Goal: Task Accomplishment & Management: Complete application form

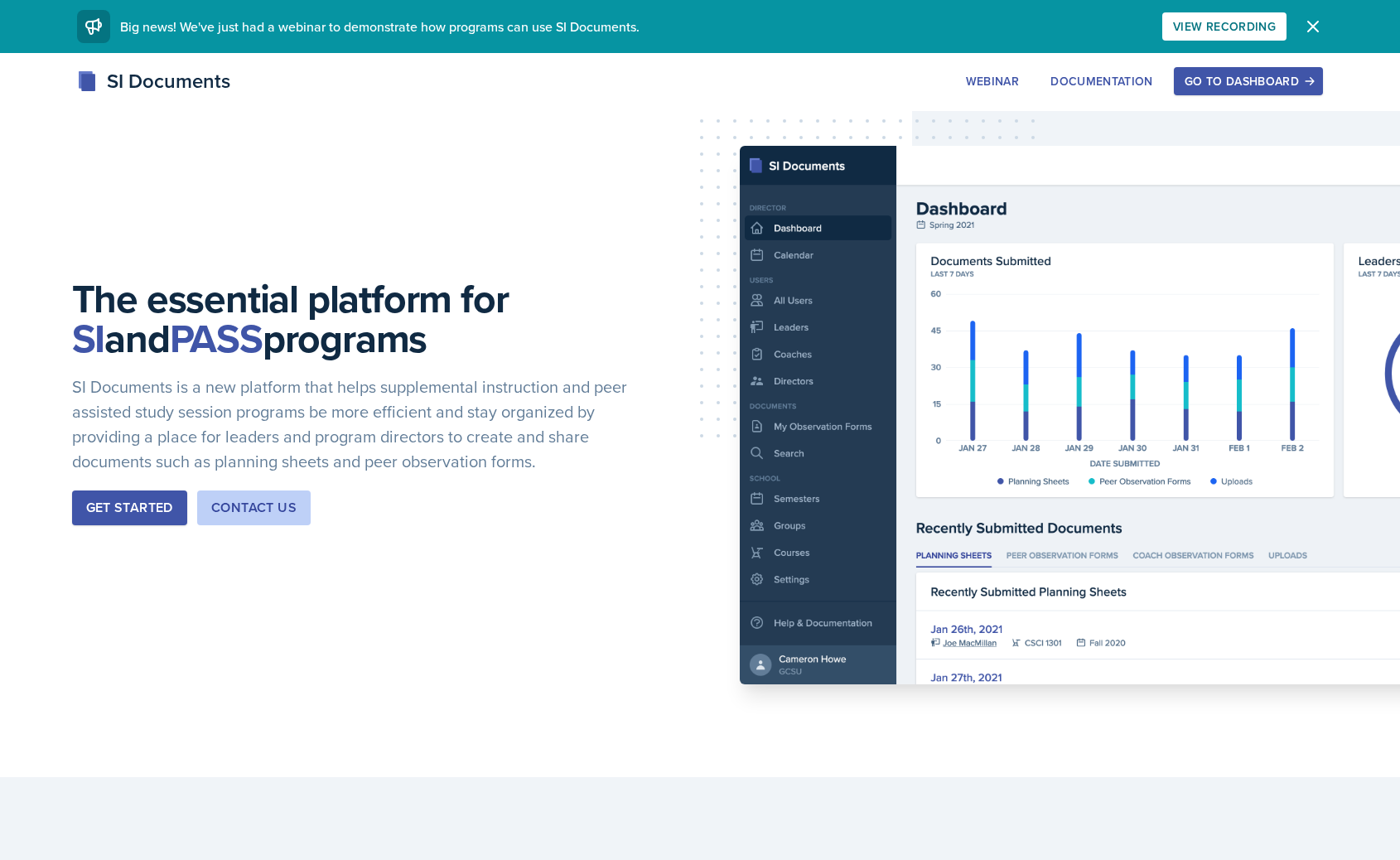
click at [1242, 79] on div "Go to Dashboard" at bounding box center [1249, 81] width 128 height 14
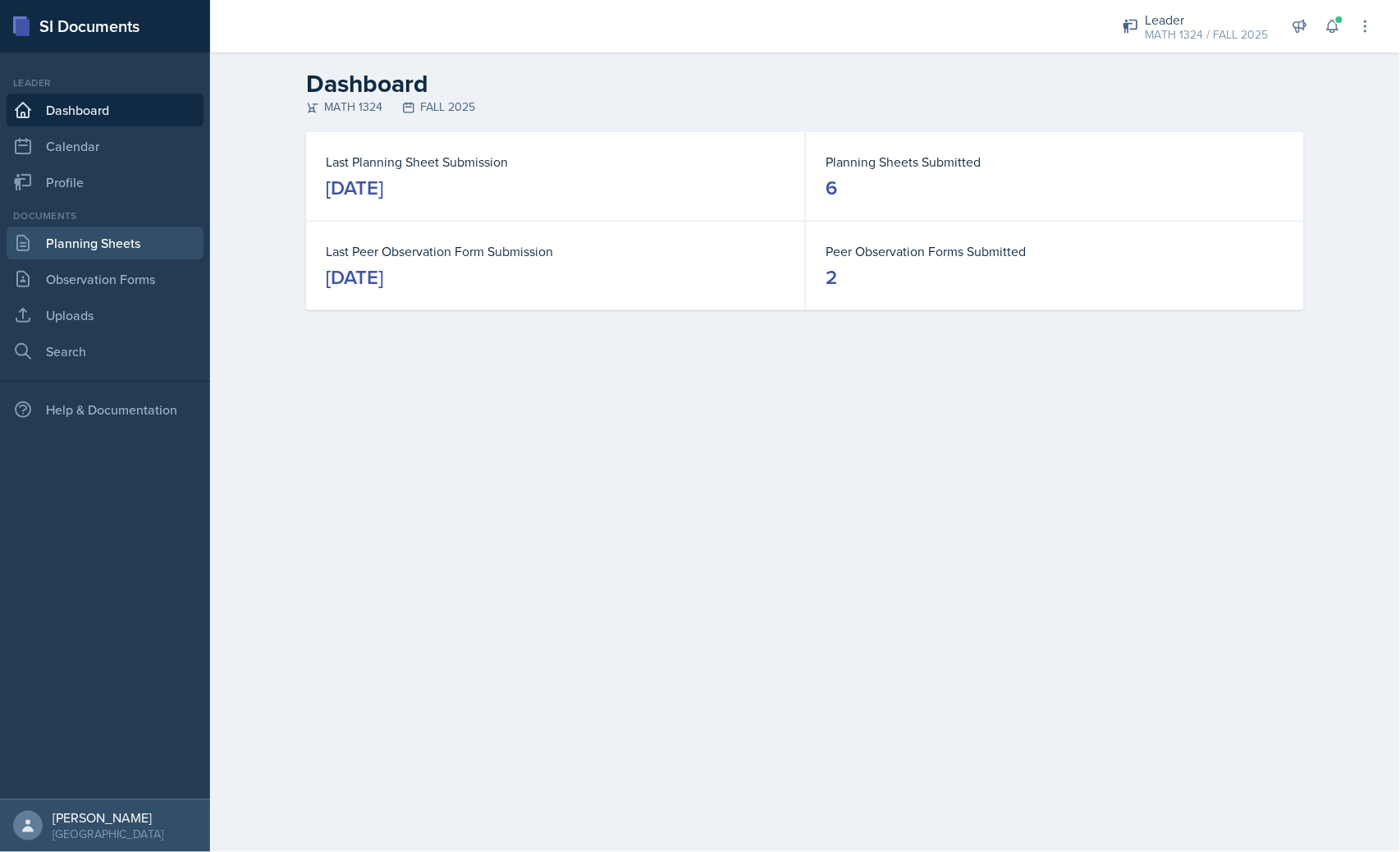
click at [143, 242] on link "Planning Sheets" at bounding box center [104, 243] width 197 height 33
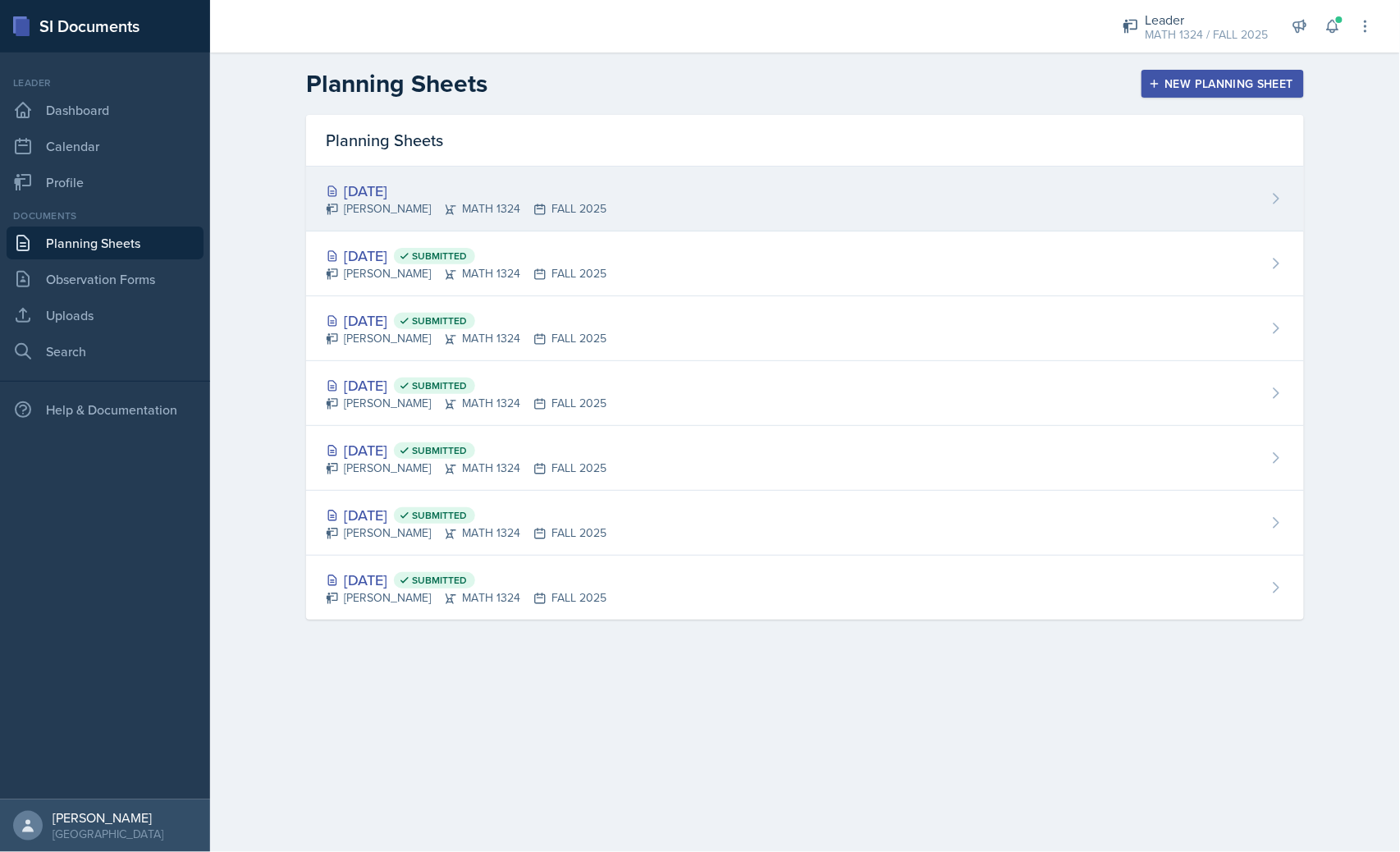
click at [400, 187] on div "[DATE]" at bounding box center [465, 191] width 281 height 22
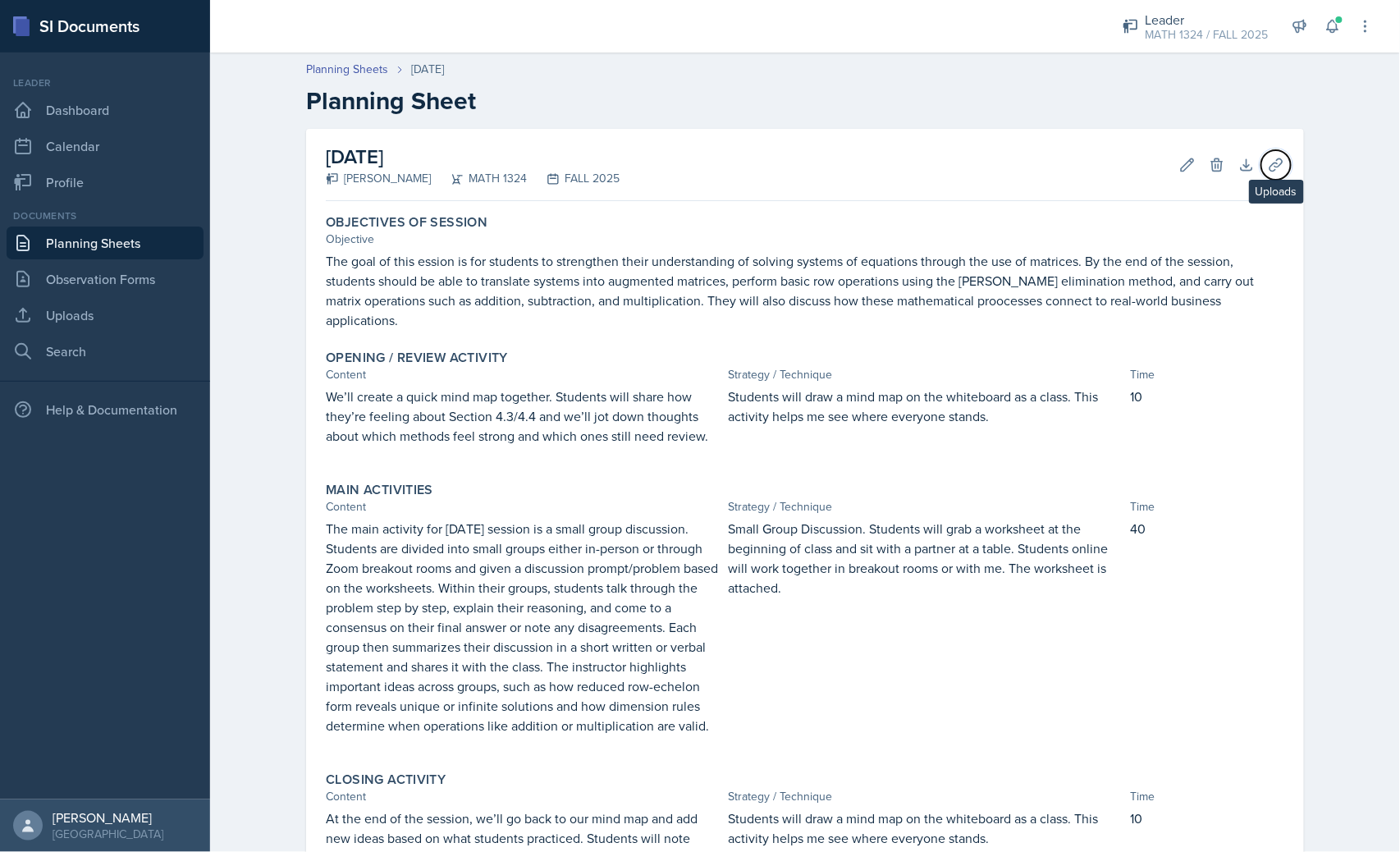
click at [1273, 170] on icon at bounding box center [1276, 165] width 16 height 16
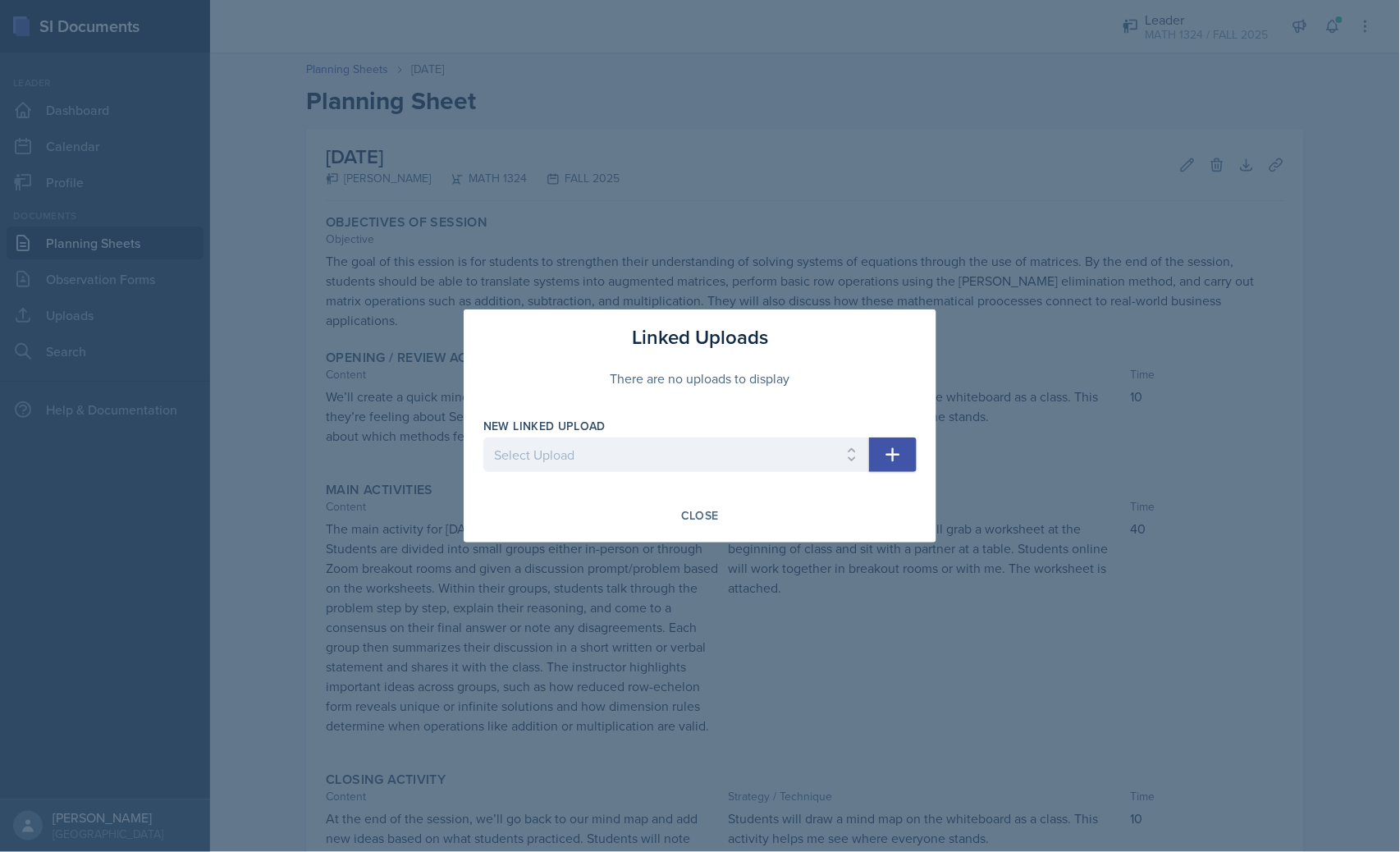
click at [924, 458] on div "Linked Uploads There are no uploads to display New Linked Upload Select Upload …" at bounding box center [700, 426] width 473 height 233
click at [863, 448] on select "Select Upload Equation Match Up Game 1.1/1.2 problems si session 090925 exam on…" at bounding box center [676, 454] width 385 height 35
click at [812, 363] on div "There are no uploads to display" at bounding box center [700, 378] width 433 height 53
drag, startPoint x: 808, startPoint y: 346, endPoint x: 794, endPoint y: 365, distance: 23.6
click at [800, 355] on div "Linked Uploads There are no uploads to display New Linked Upload Select Upload …" at bounding box center [700, 426] width 473 height 233
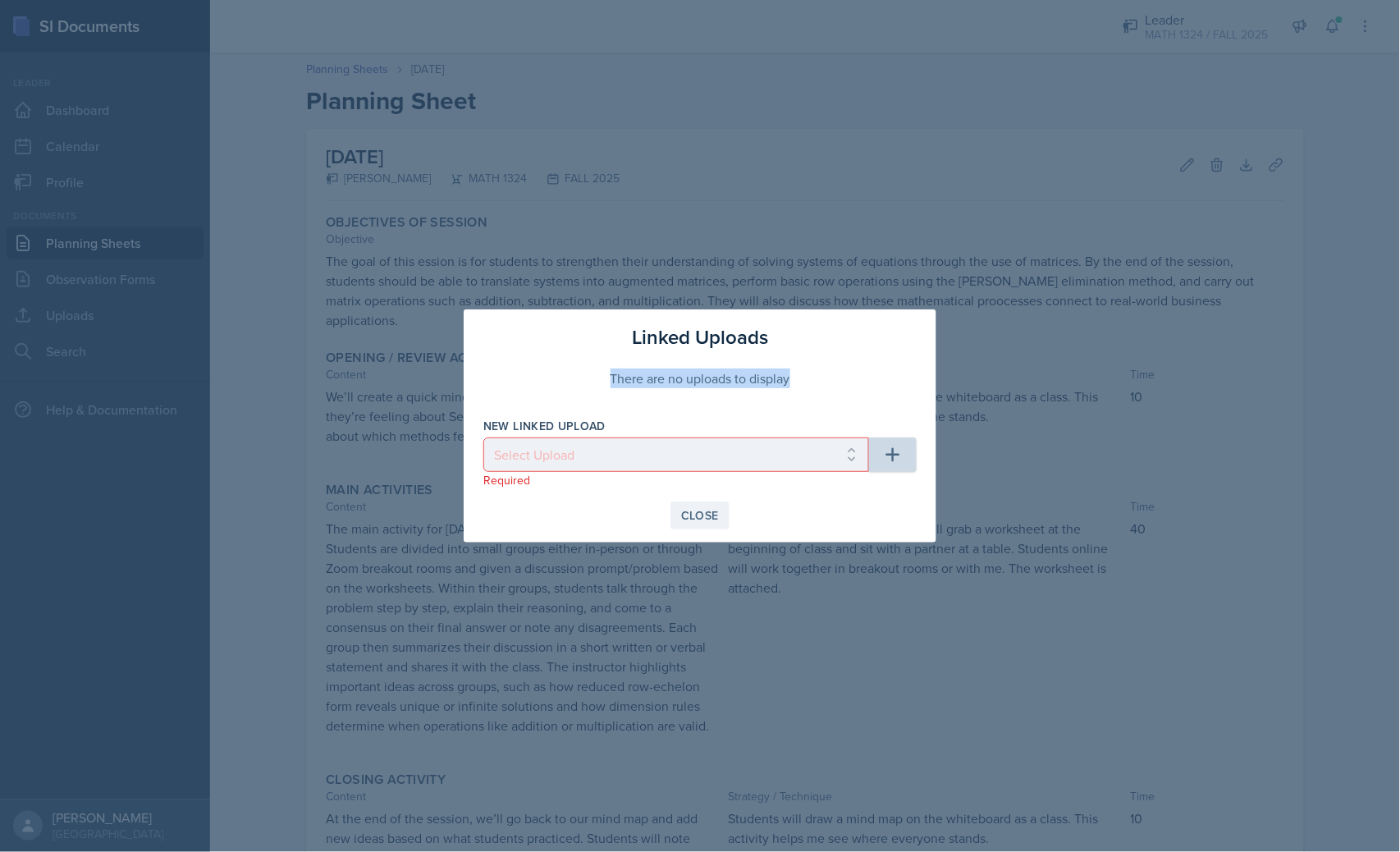
click at [685, 501] on button "Close" at bounding box center [700, 515] width 59 height 28
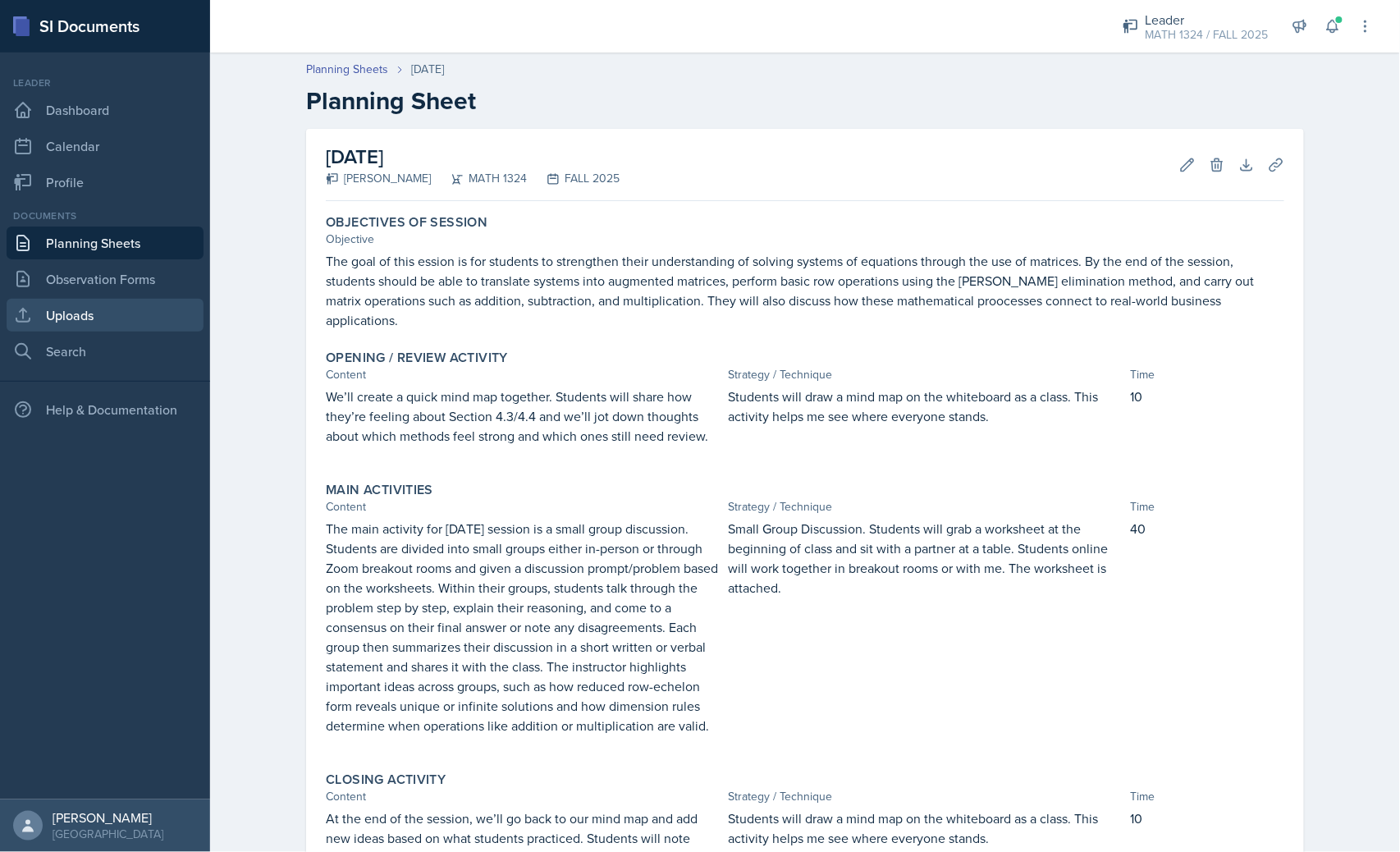
click at [103, 313] on link "Uploads" at bounding box center [104, 315] width 197 height 33
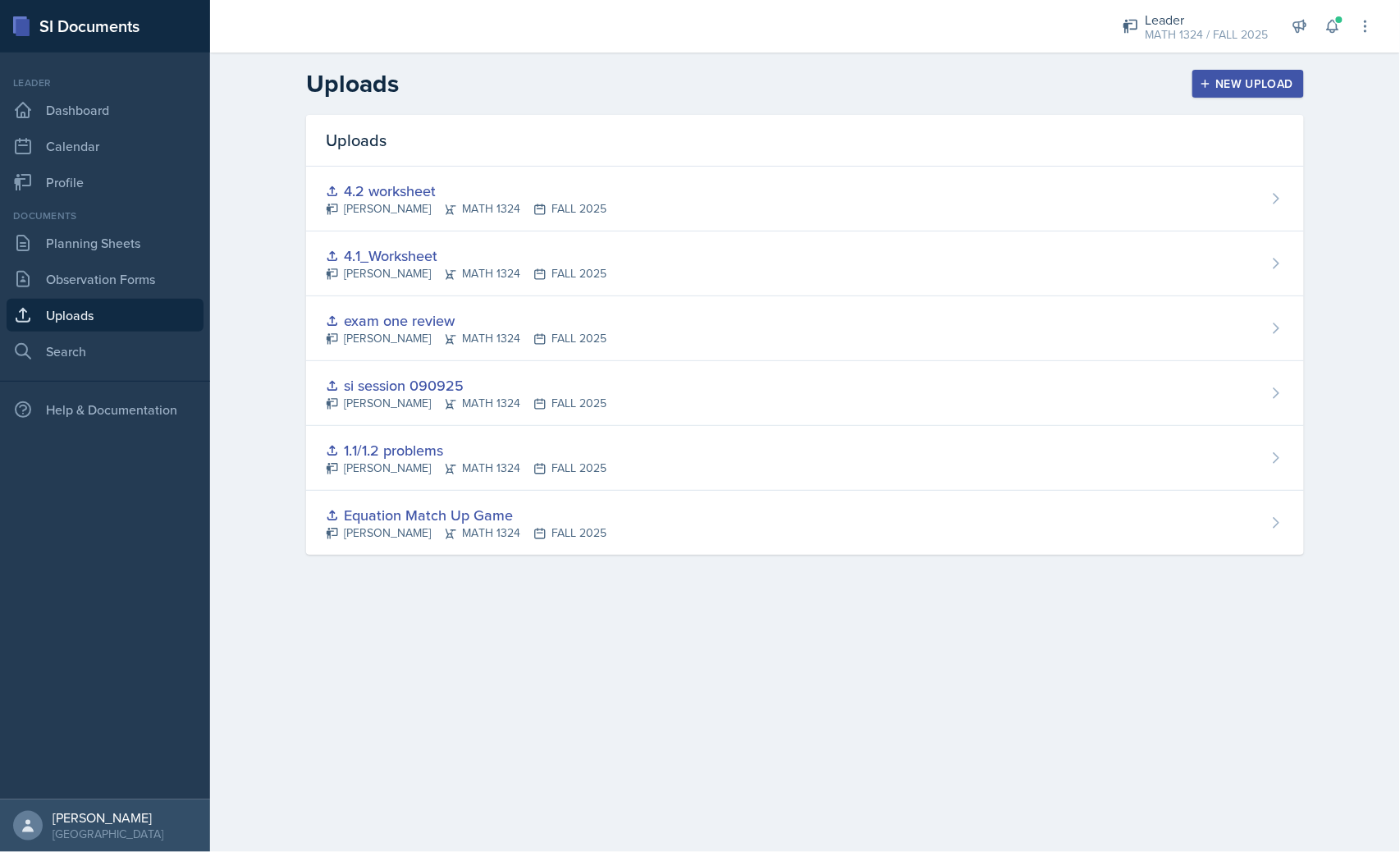
click at [1210, 82] on icon "button" at bounding box center [1205, 83] width 12 height 12
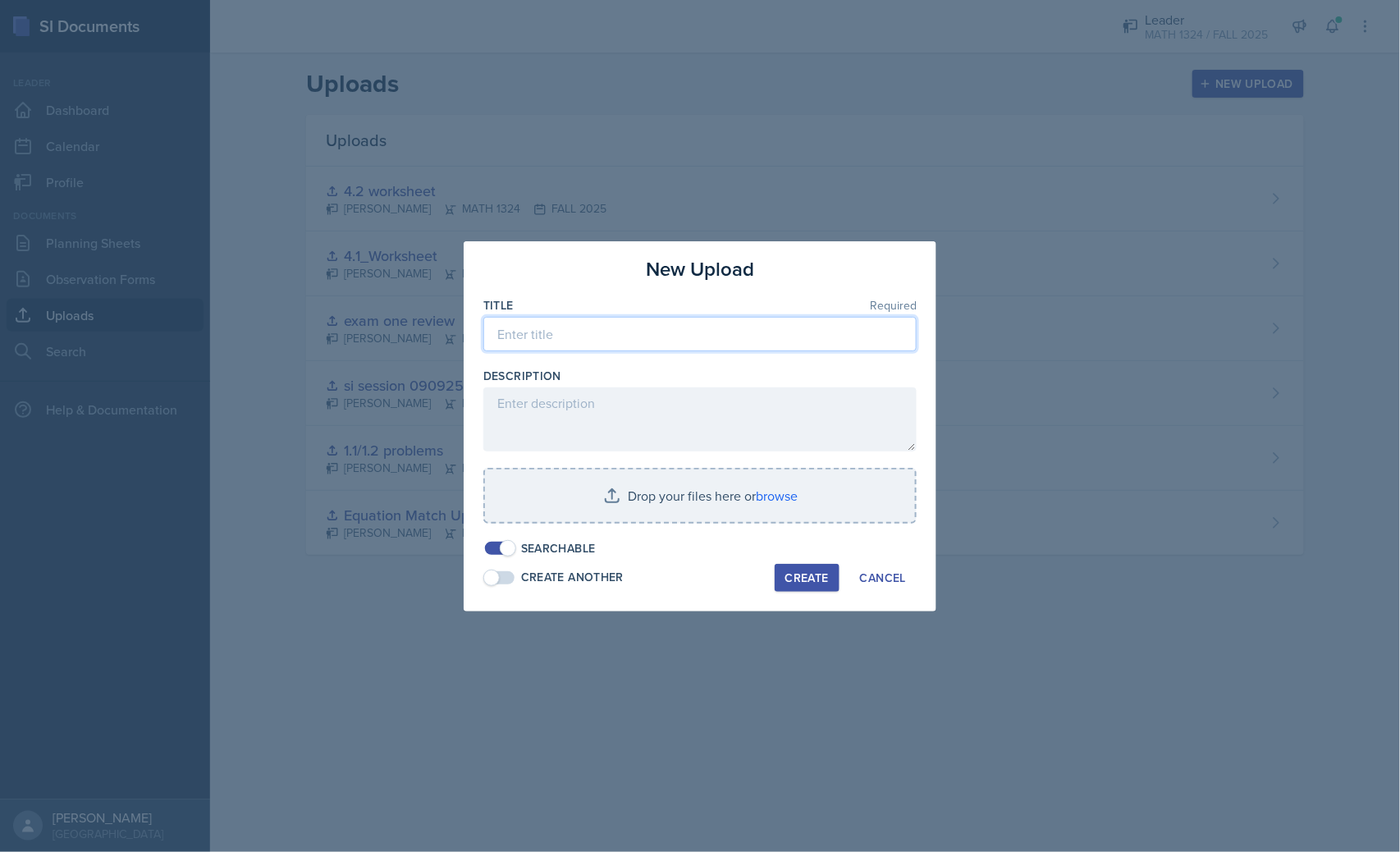
click at [739, 345] on input at bounding box center [700, 334] width 433 height 35
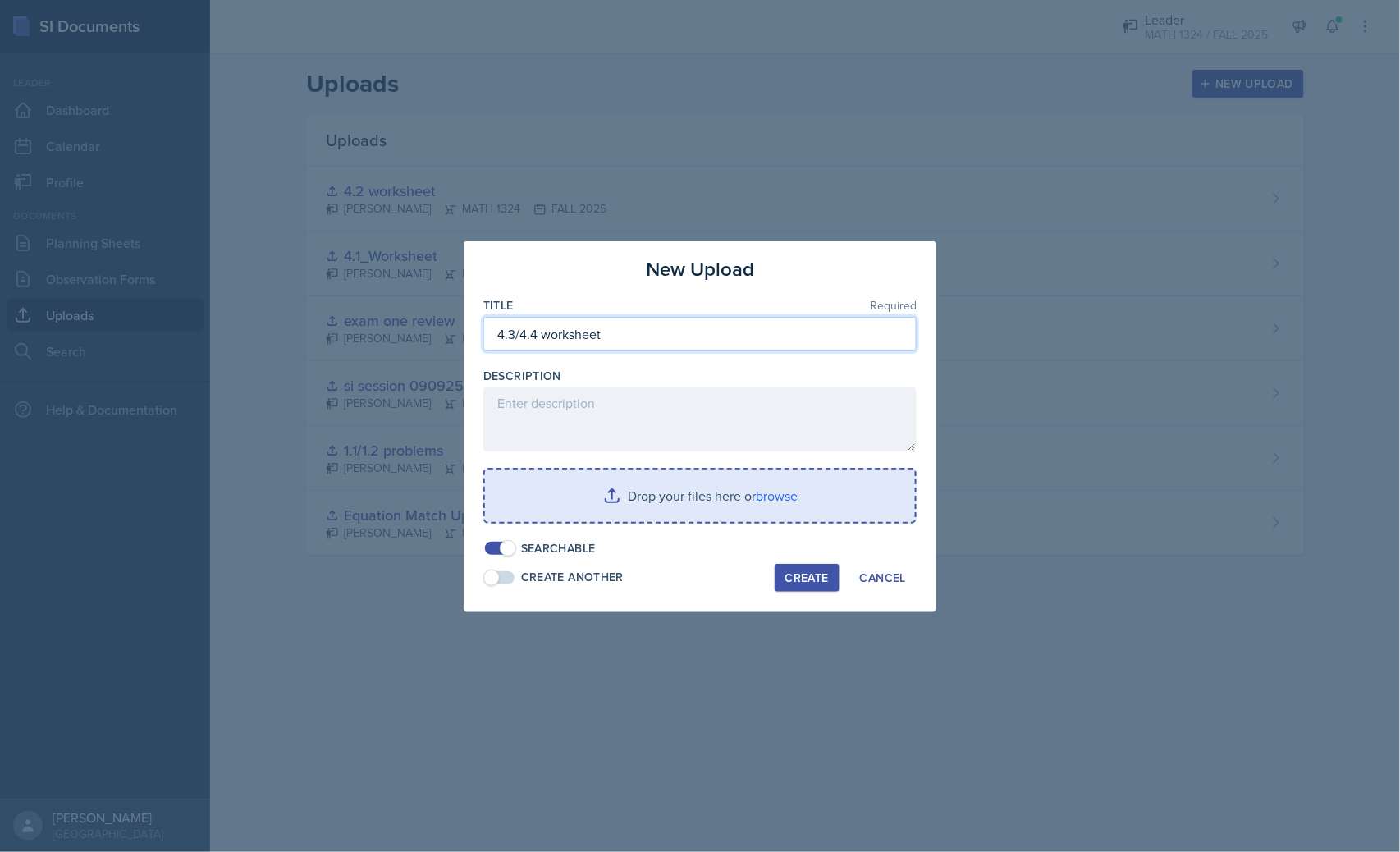
type input "4.3/4.4 worksheet"
click at [785, 490] on input "file" at bounding box center [700, 495] width 430 height 53
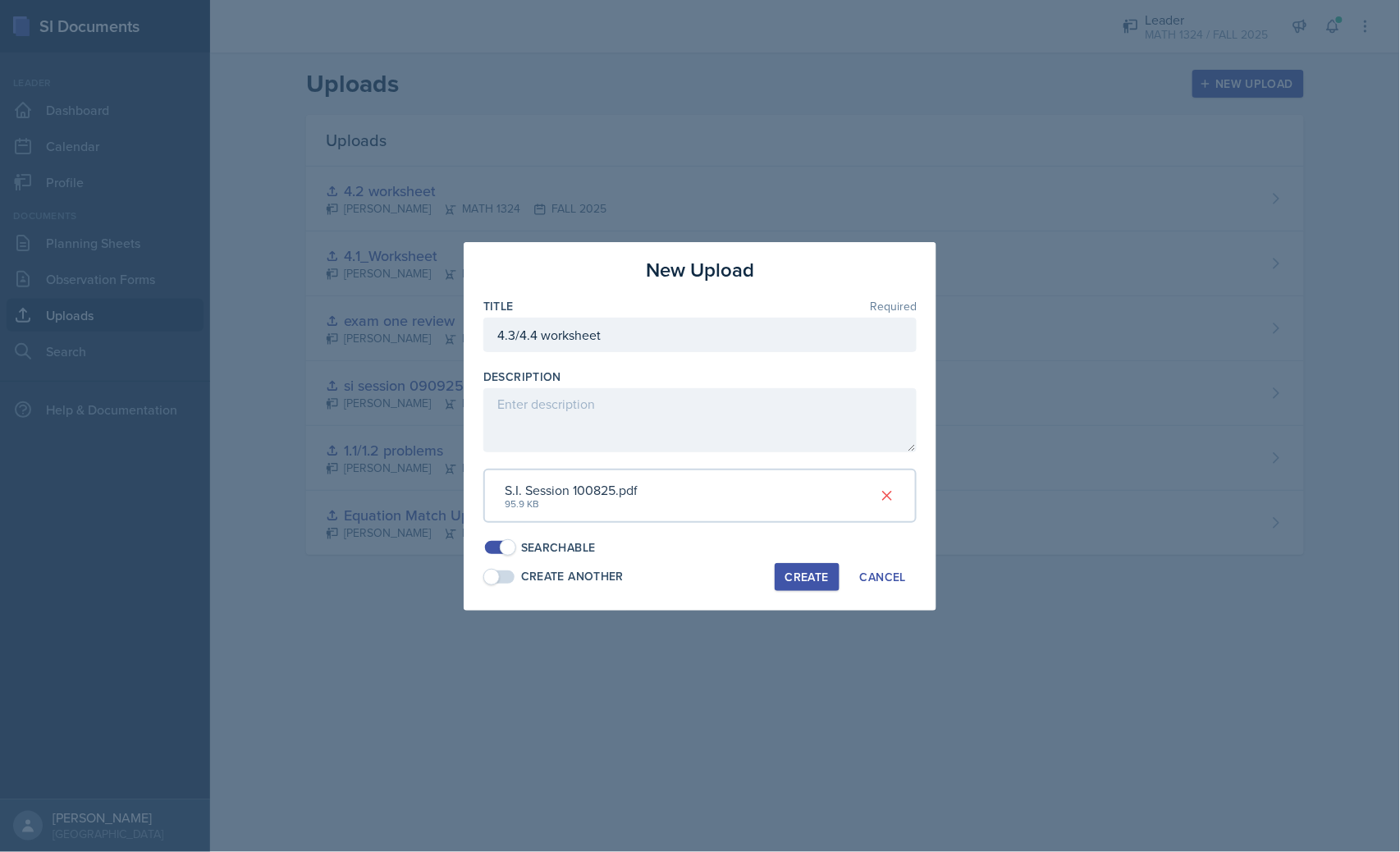
click at [816, 575] on div "Create" at bounding box center [807, 577] width 44 height 13
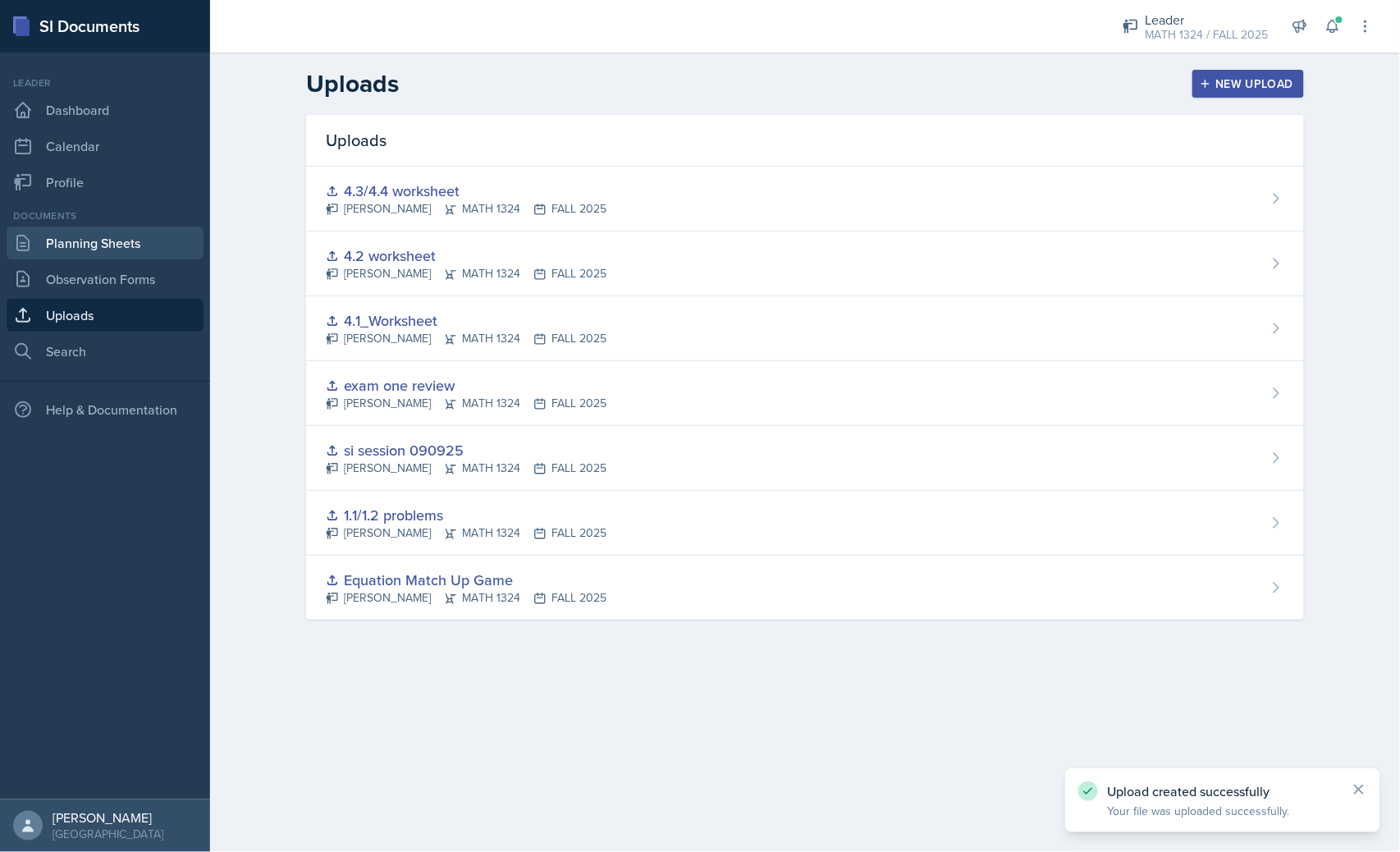
click at [104, 248] on link "Planning Sheets" at bounding box center [104, 243] width 197 height 33
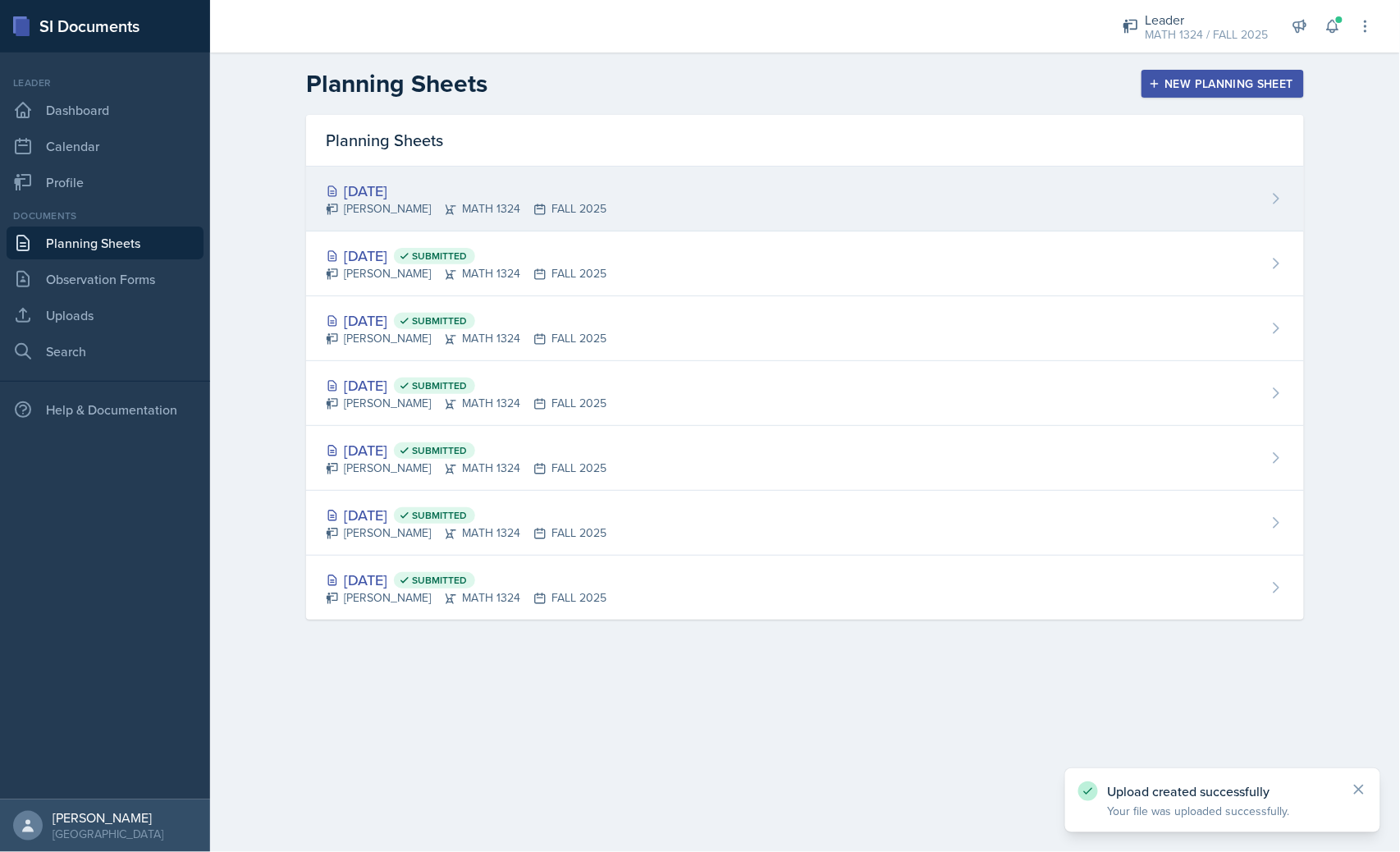
click at [391, 182] on div "[DATE]" at bounding box center [465, 191] width 281 height 22
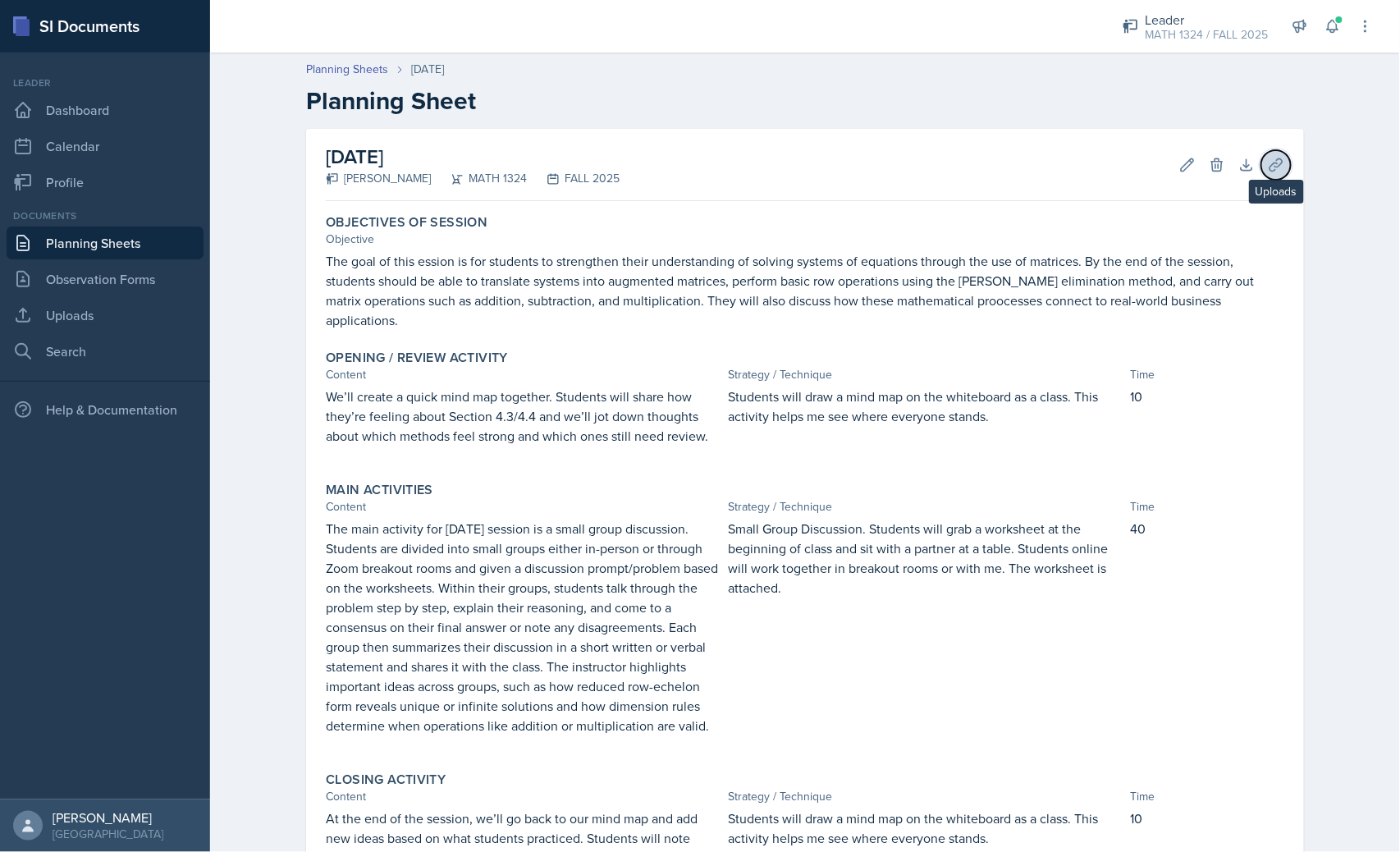
click at [1268, 157] on icon at bounding box center [1276, 165] width 16 height 16
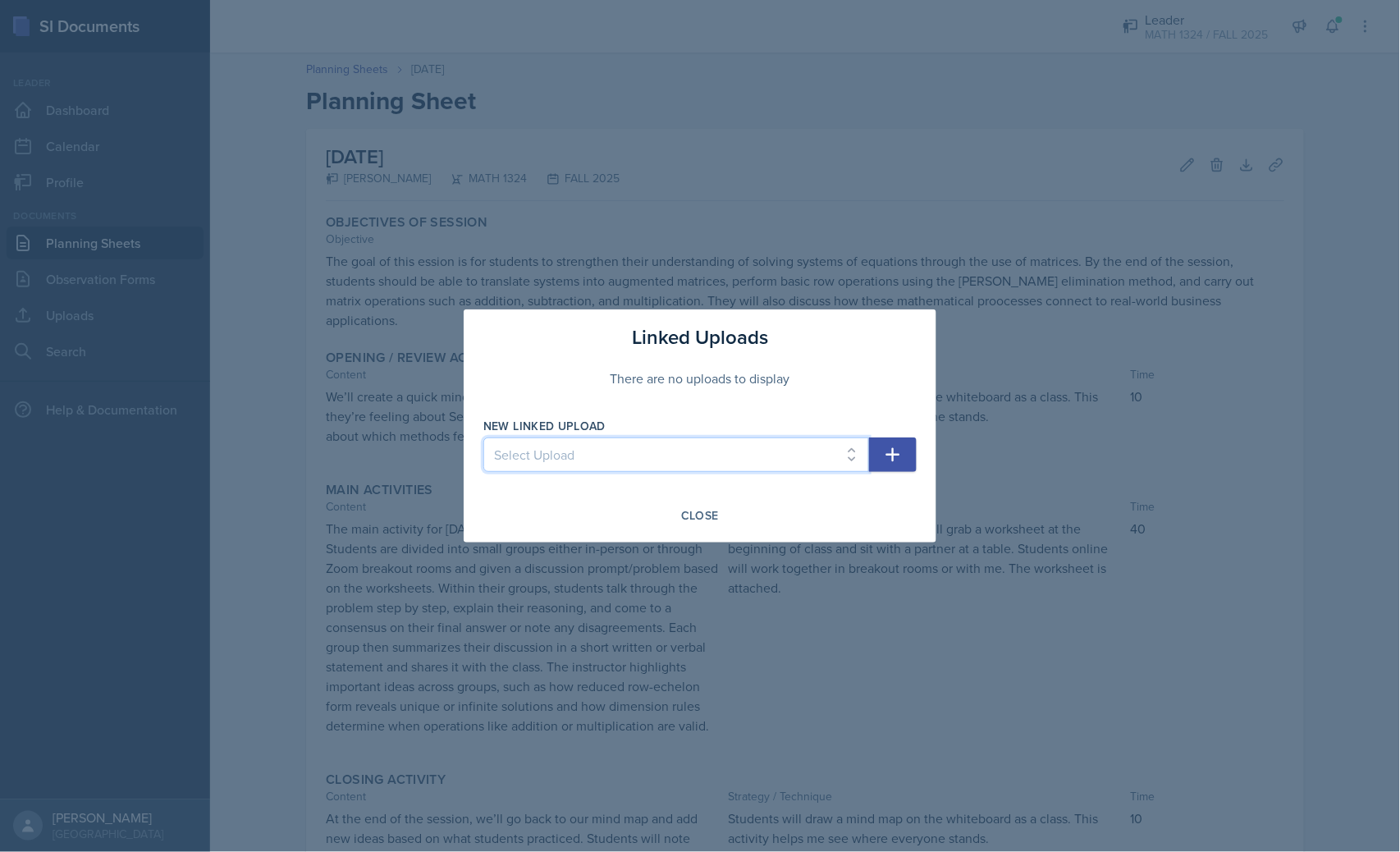
drag, startPoint x: 837, startPoint y: 454, endPoint x: 839, endPoint y: 432, distance: 22.1
click at [838, 449] on select "Select Upload Equation Match Up Game 1.1/1.2 problems si session 090925 exam on…" at bounding box center [676, 454] width 385 height 35
select select "2ed17c74-6f63-4991-8a26-420257ba56f3"
click at [483, 437] on select "Select Upload Equation Match Up Game 1.1/1.2 problems si session 090925 exam on…" at bounding box center [676, 454] width 385 height 35
click at [889, 448] on icon "button" at bounding box center [893, 455] width 20 height 20
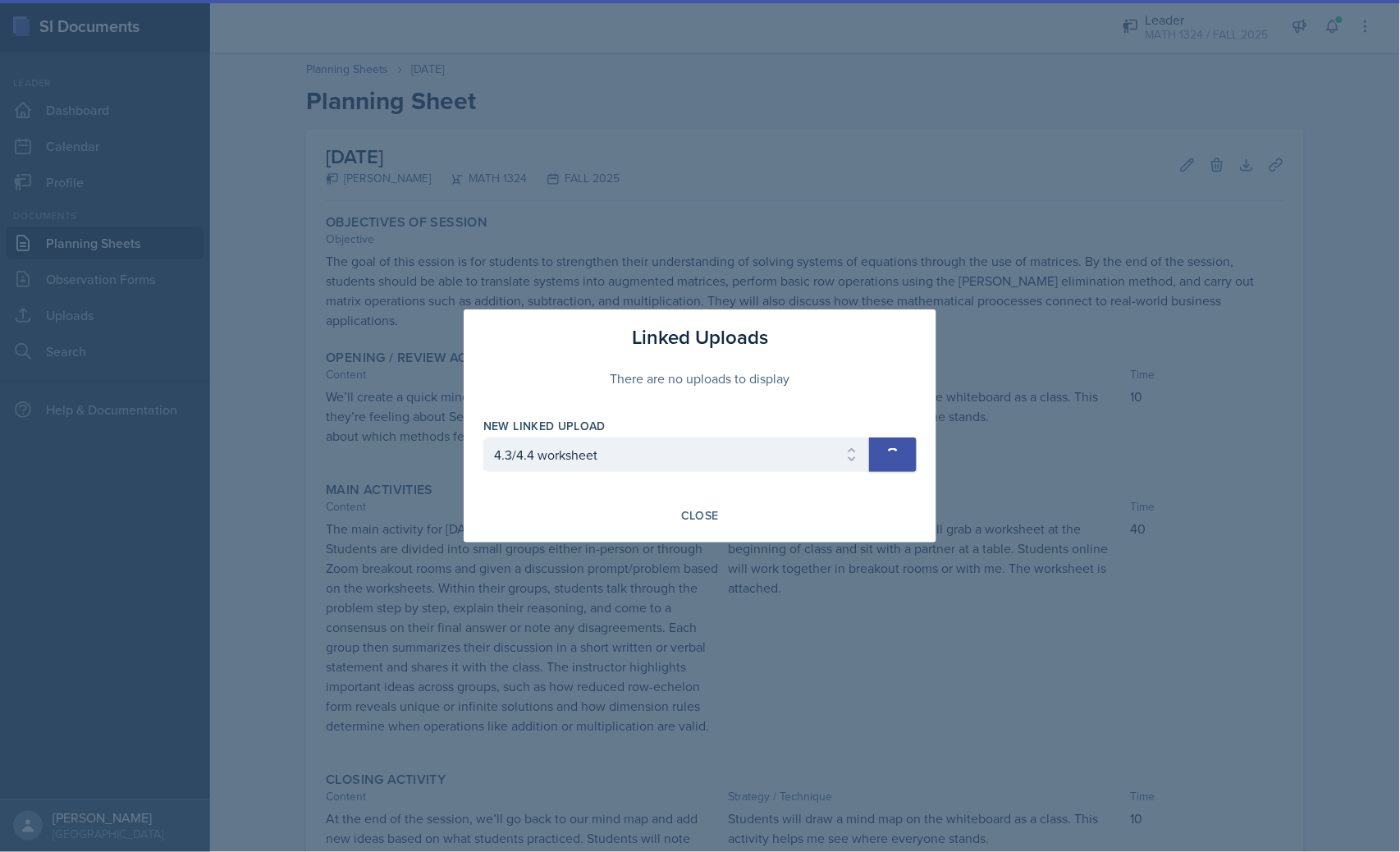
select select
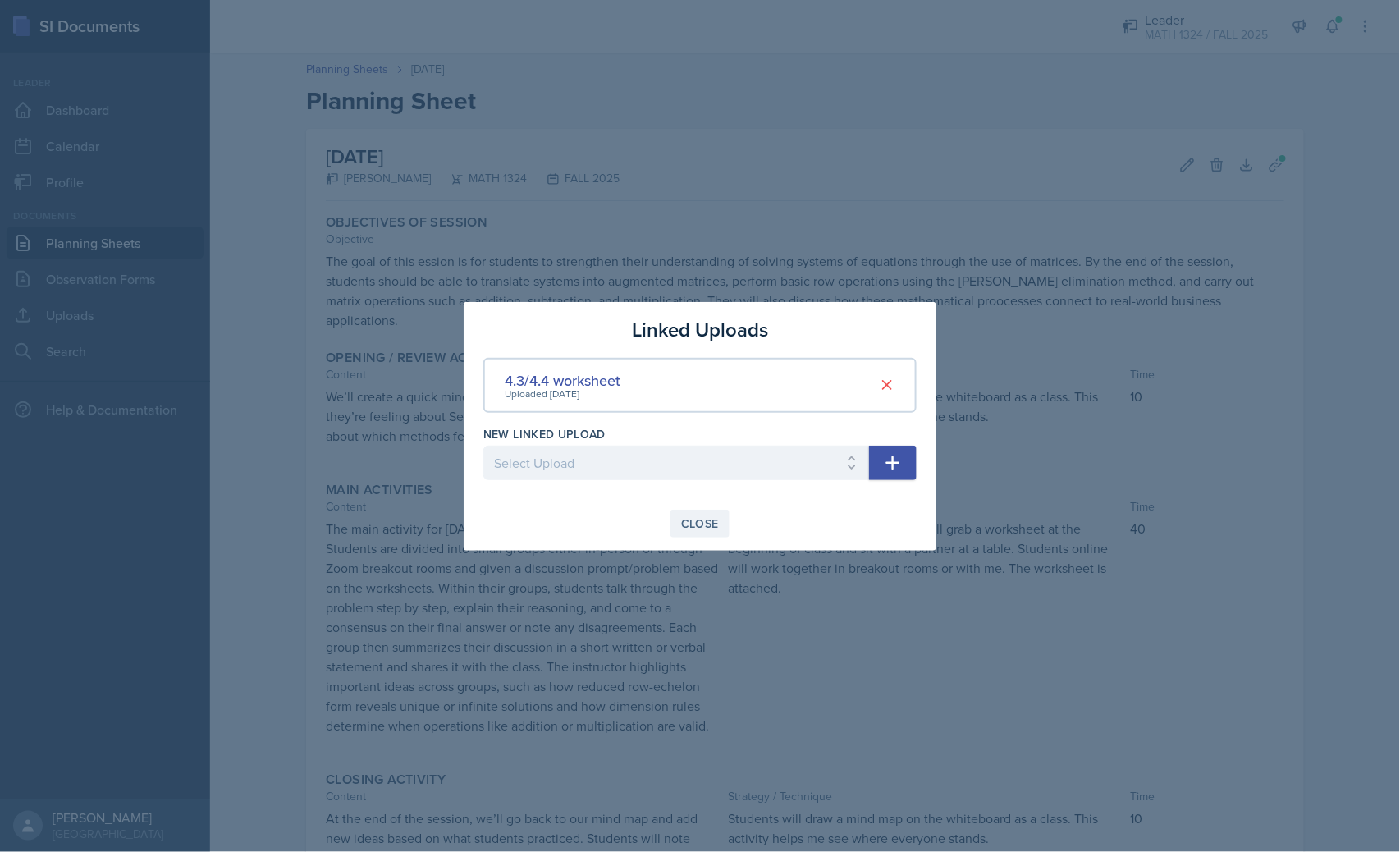
click at [705, 523] on div "Close" at bounding box center [700, 524] width 37 height 13
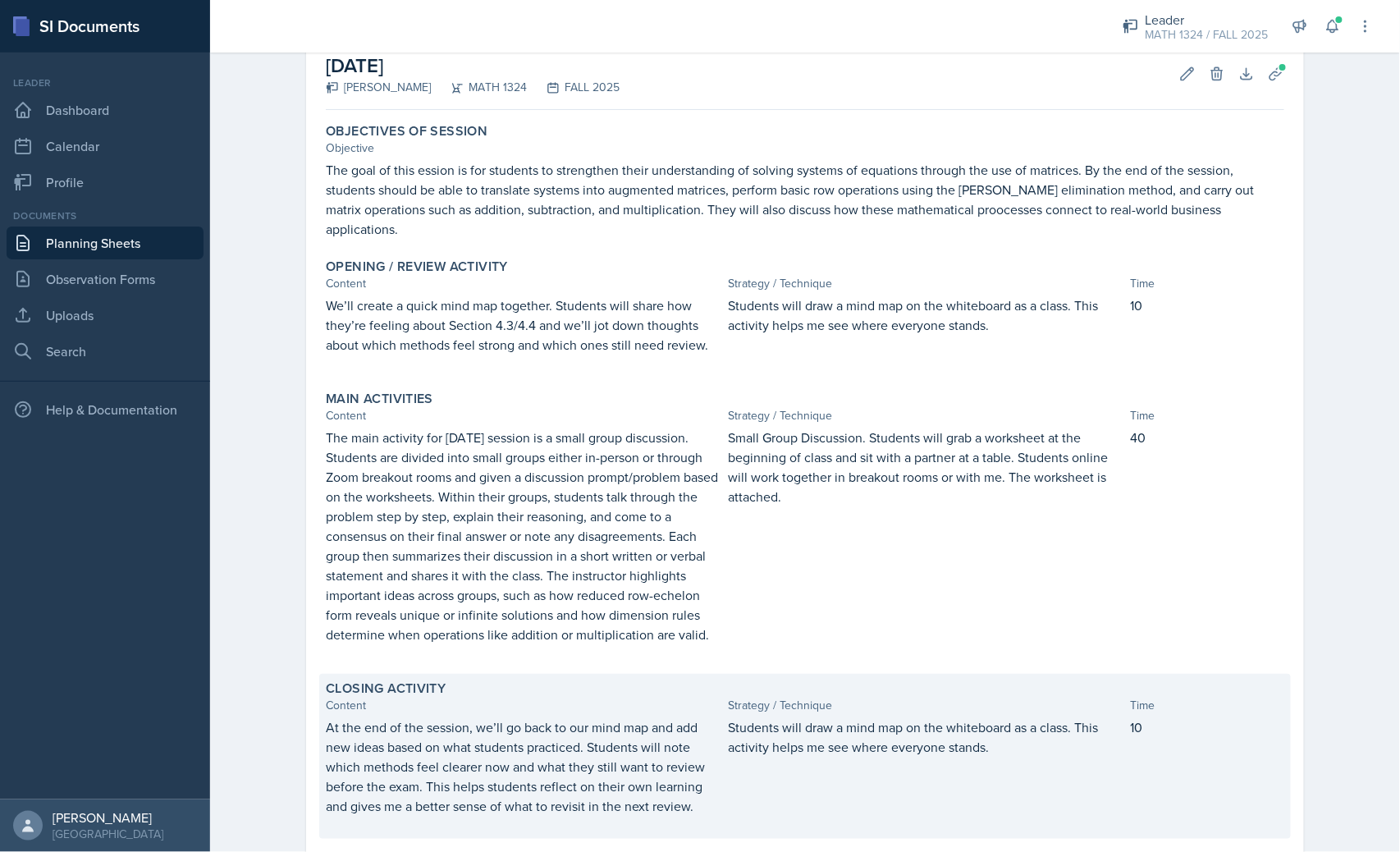
scroll to position [261, 0]
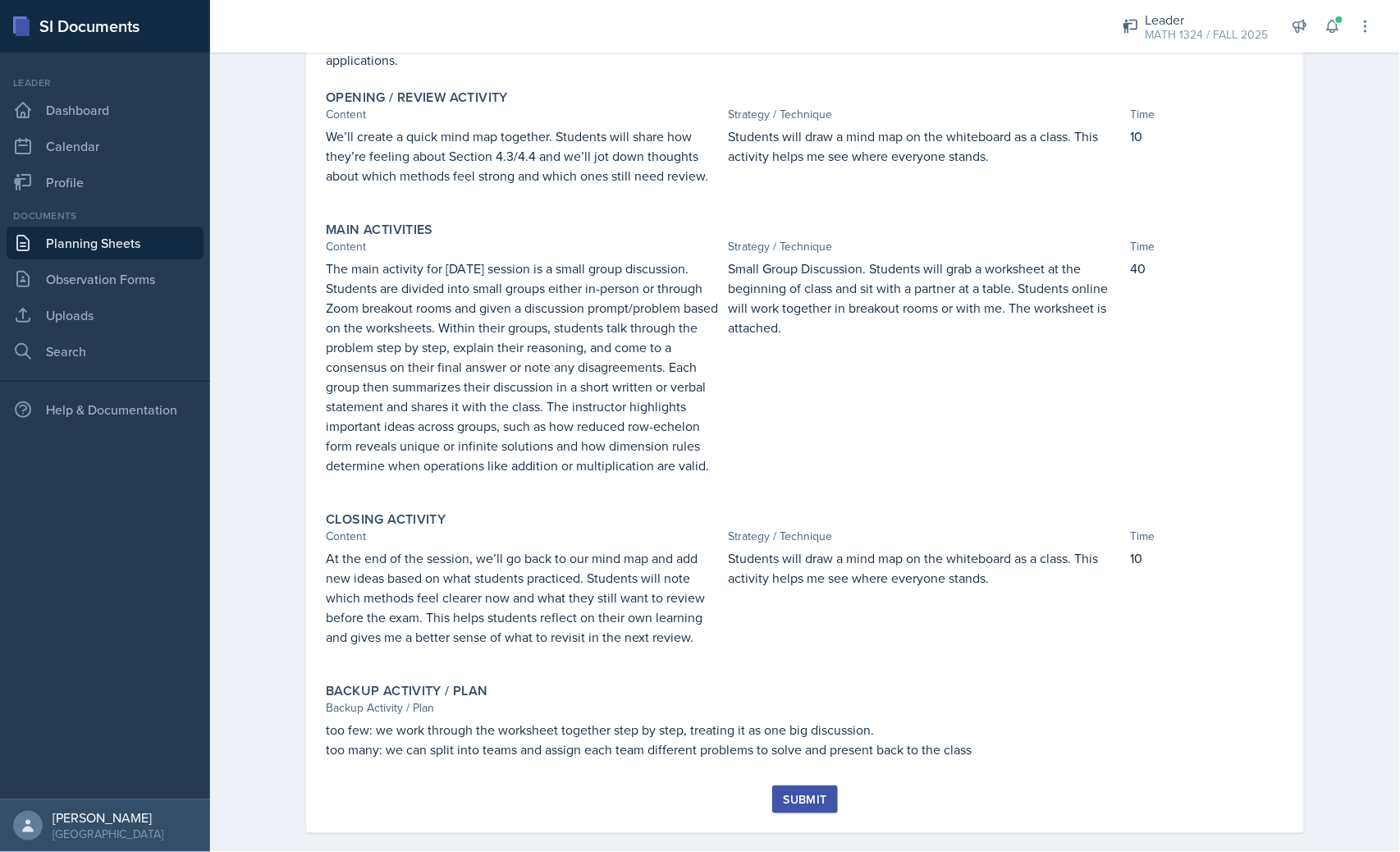
click at [803, 793] on div "Submit" at bounding box center [804, 799] width 44 height 13
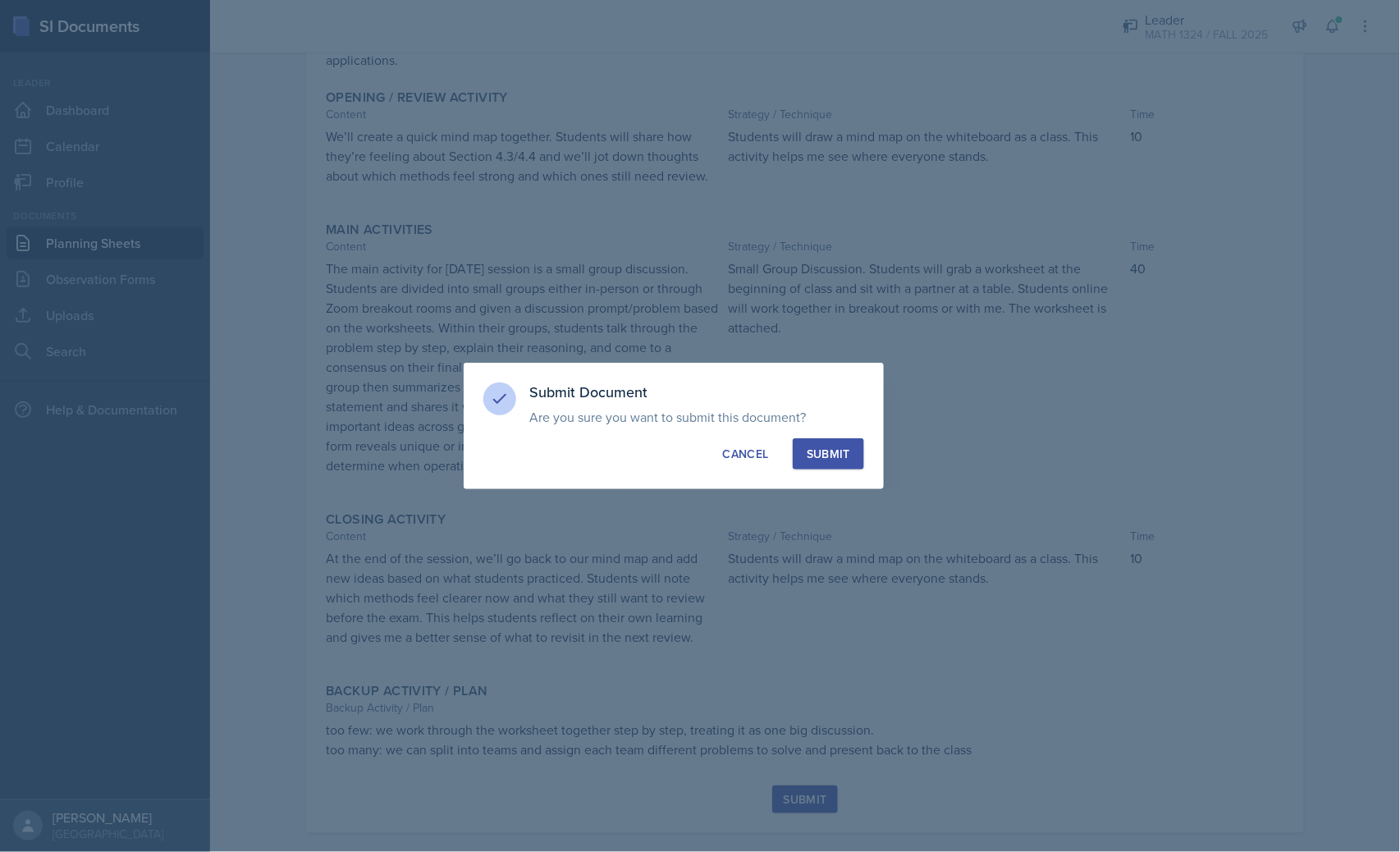
click at [826, 458] on div "Submit" at bounding box center [828, 454] width 44 height 16
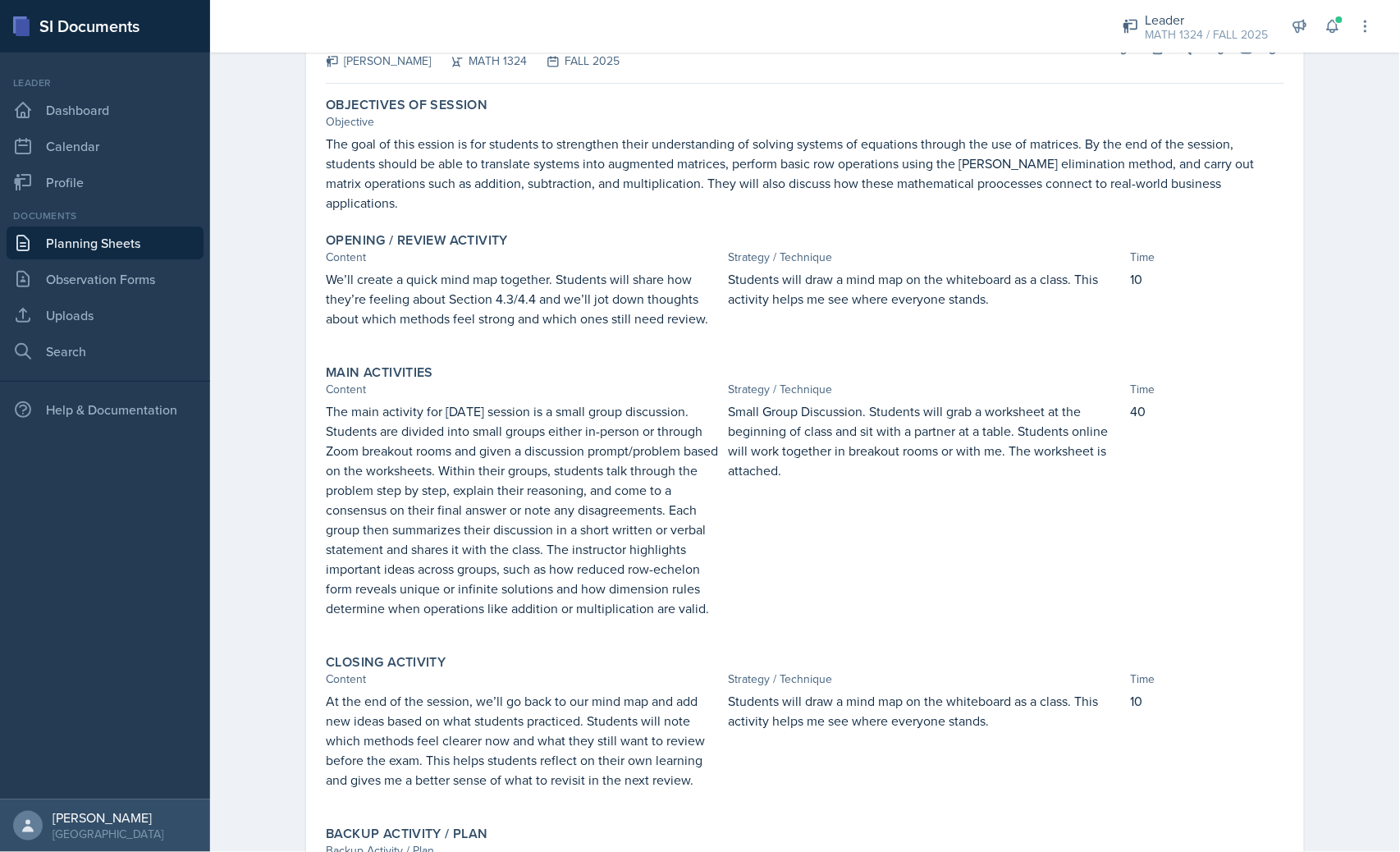
scroll to position [0, 0]
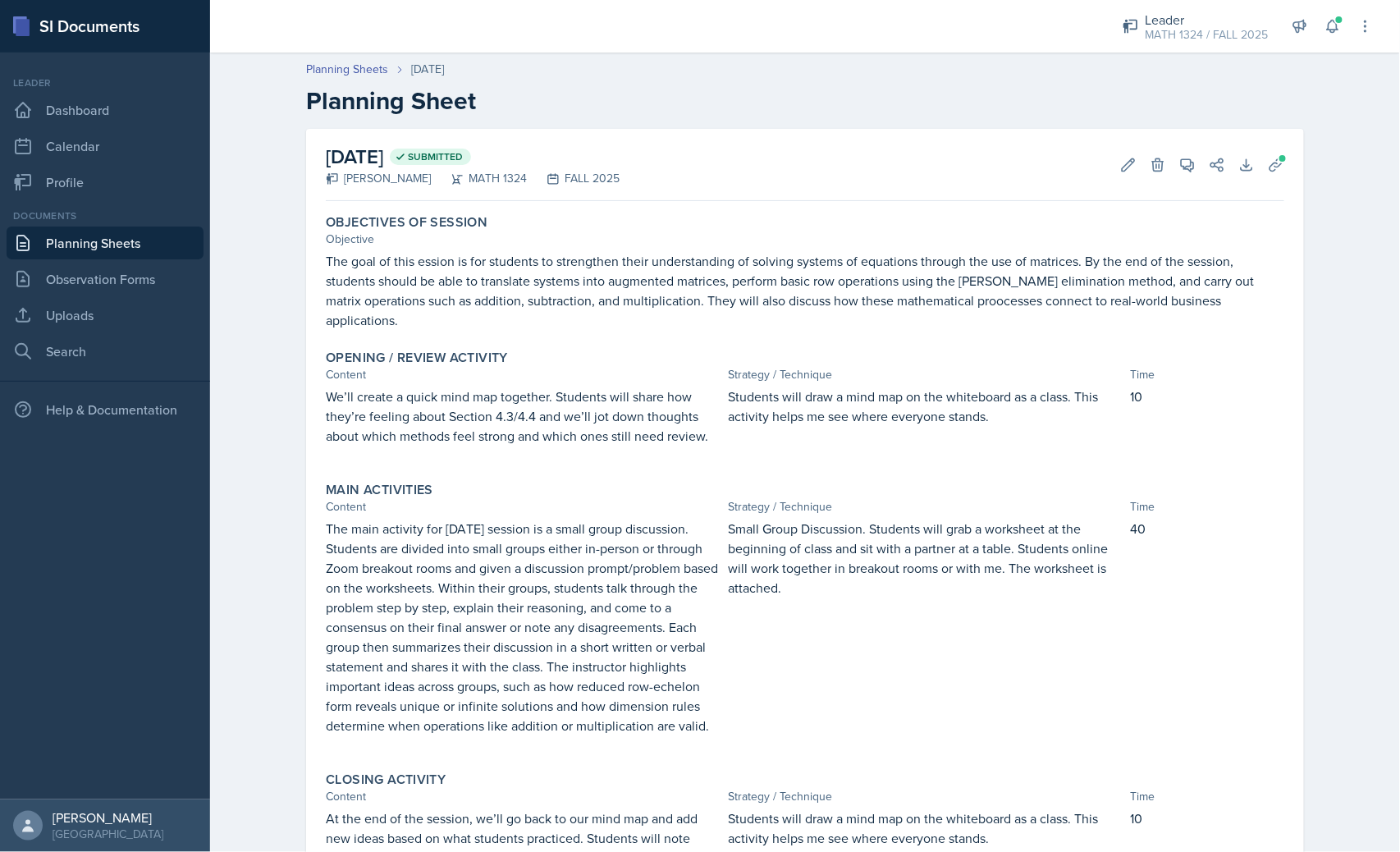
click at [1270, 179] on div "[DATE] Submitted [PERSON_NAME] MATH 1324 FALL 2025 Edit Delete View Comments Co…" at bounding box center [804, 164] width 959 height 72
click at [1270, 170] on icon at bounding box center [1276, 165] width 16 height 16
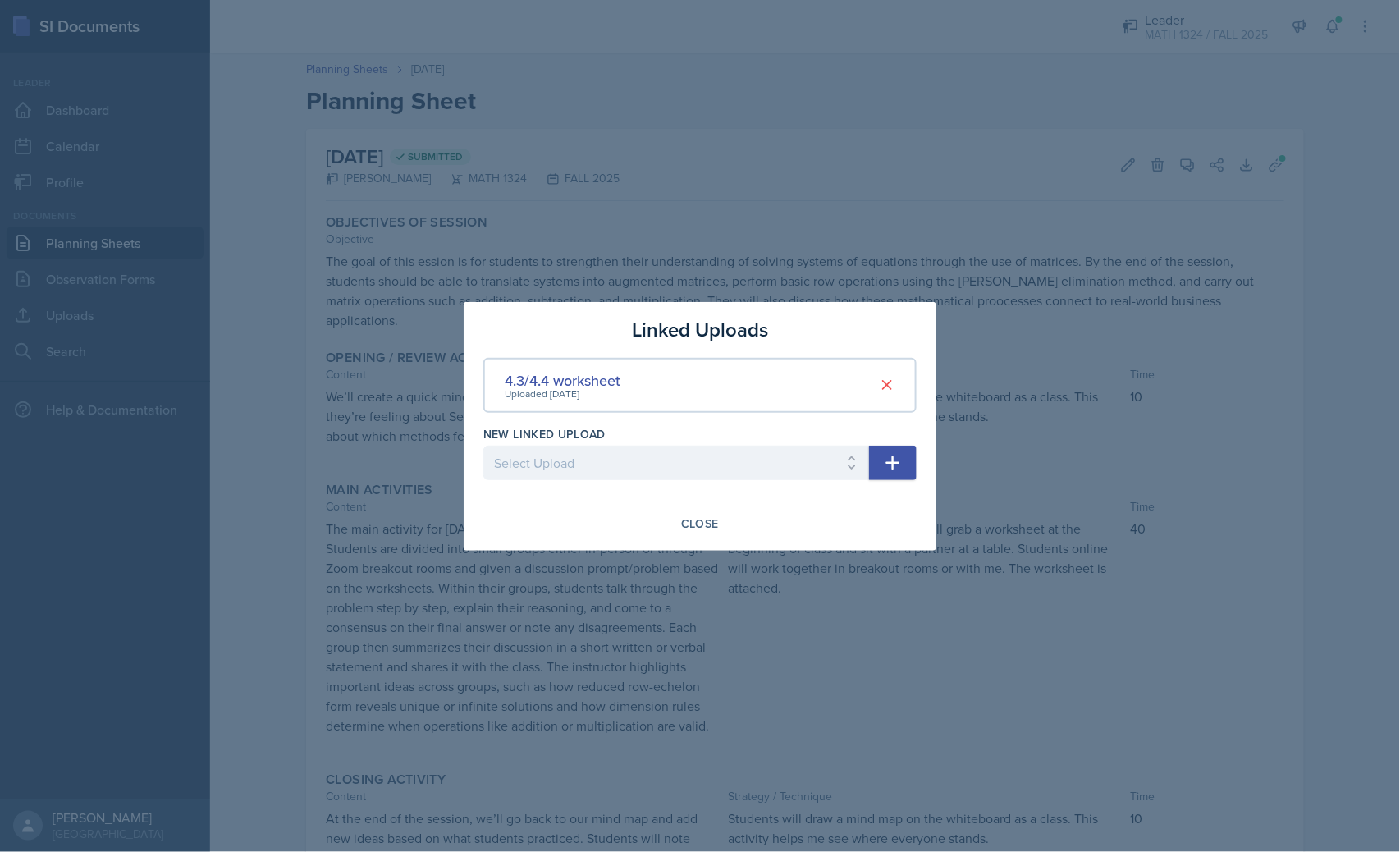
click at [1079, 266] on div at bounding box center [700, 426] width 1400 height 852
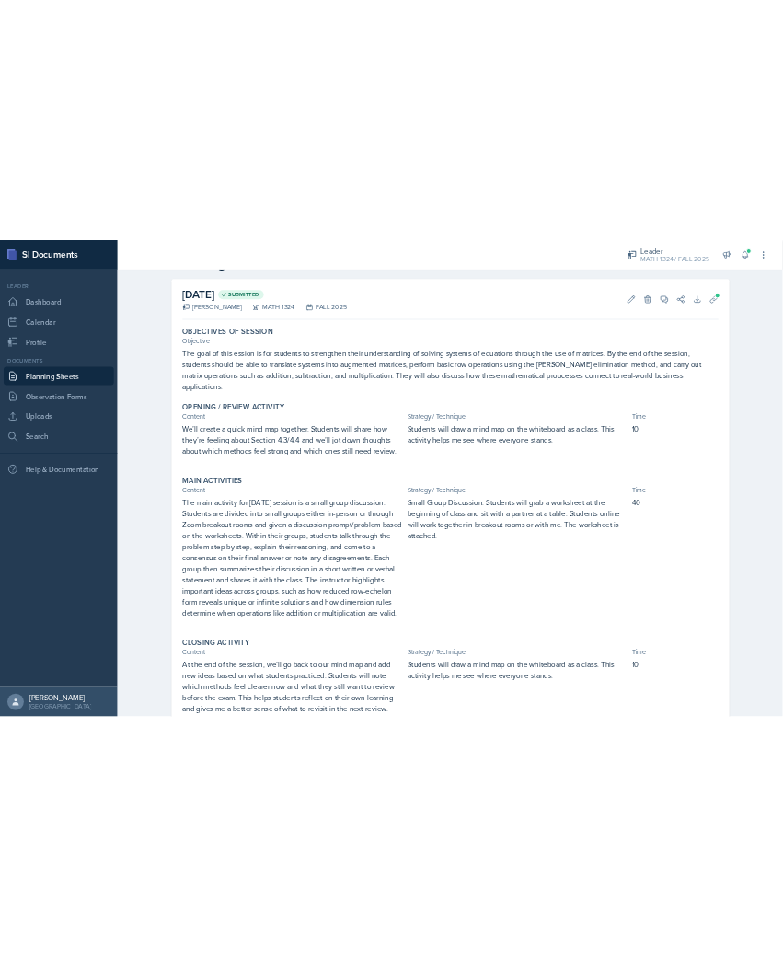
scroll to position [102, 0]
